Goal: Check status: Check status

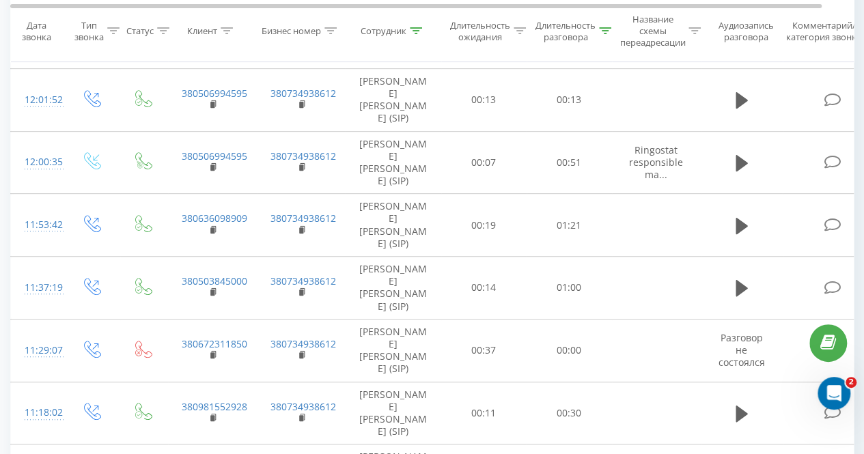
scroll to position [225, 0]
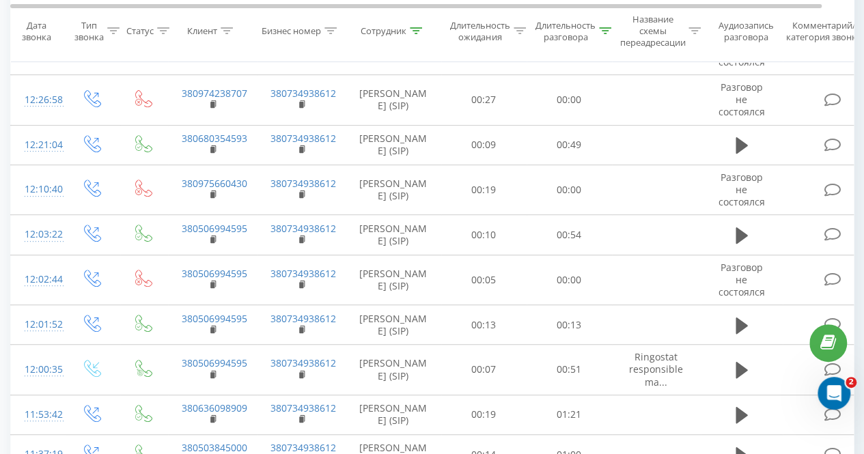
scroll to position [128, 0]
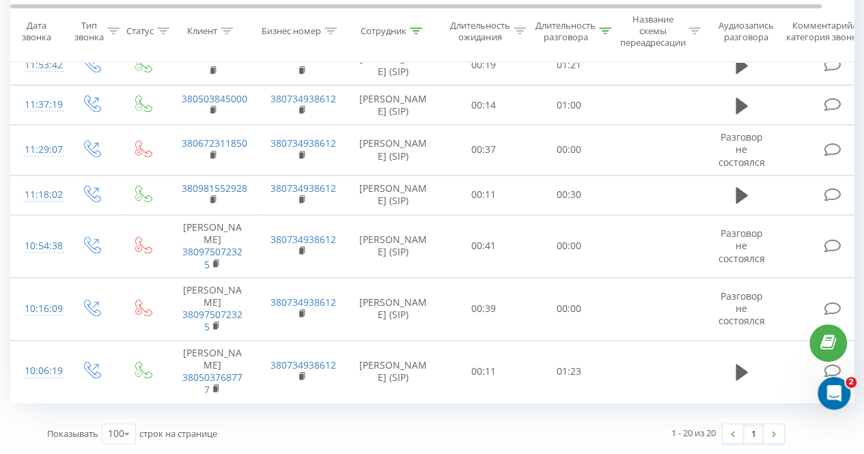
scroll to position [1061, 0]
